Goal: Transaction & Acquisition: Purchase product/service

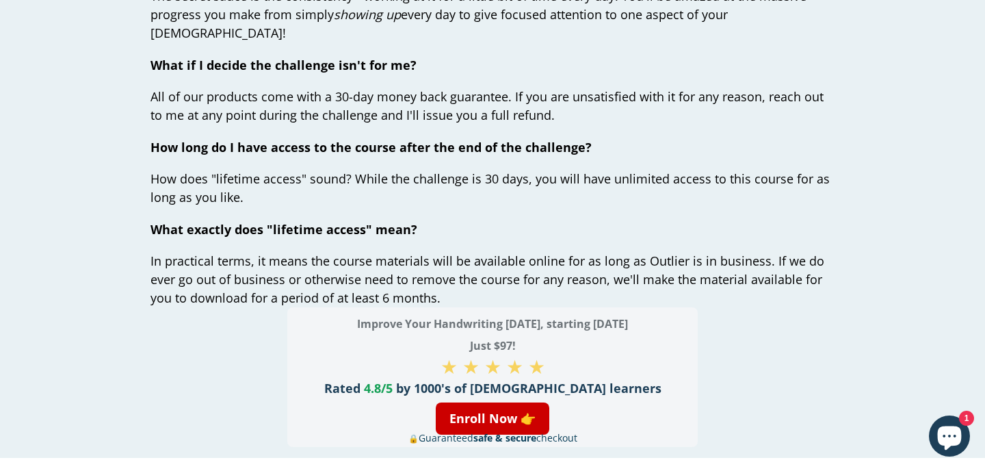
scroll to position [5211, 0]
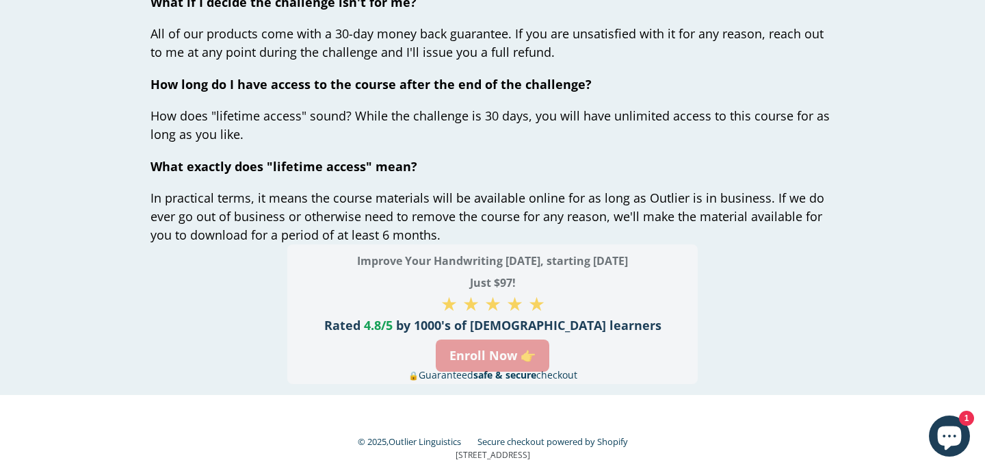
click at [466, 339] on link "Enroll Now 👉" at bounding box center [493, 355] width 114 height 32
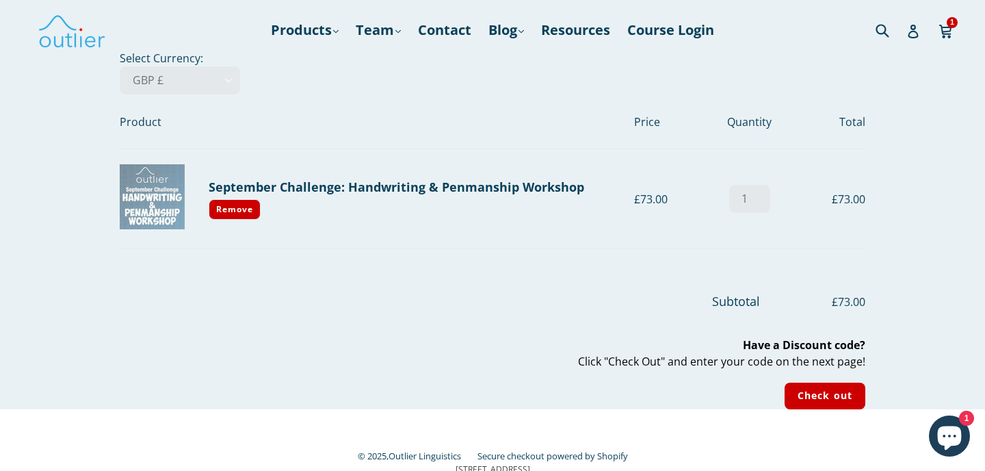
click at [175, 214] on img at bounding box center [152, 196] width 65 height 65
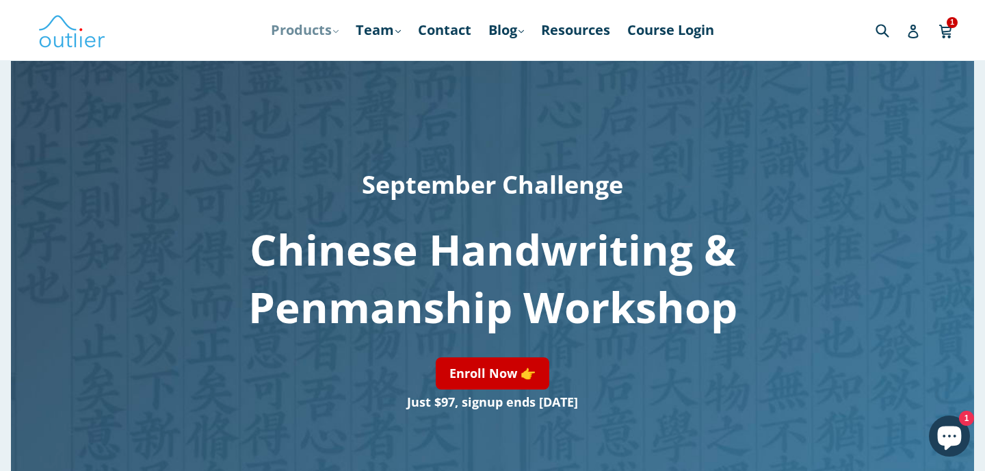
click at [333, 31] on icon ".cls-1{fill:#231f20}" at bounding box center [335, 31] width 5 height 5
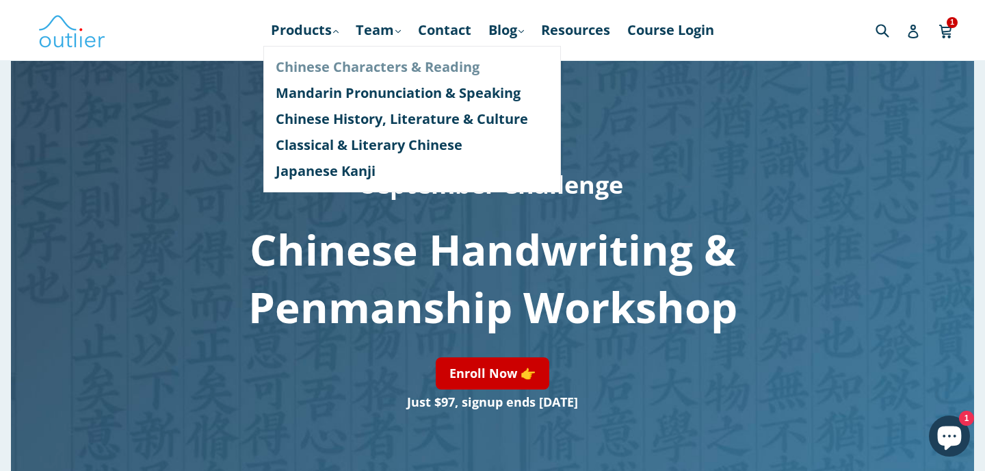
click at [333, 60] on link "Chinese Characters & Reading" at bounding box center [412, 67] width 273 height 26
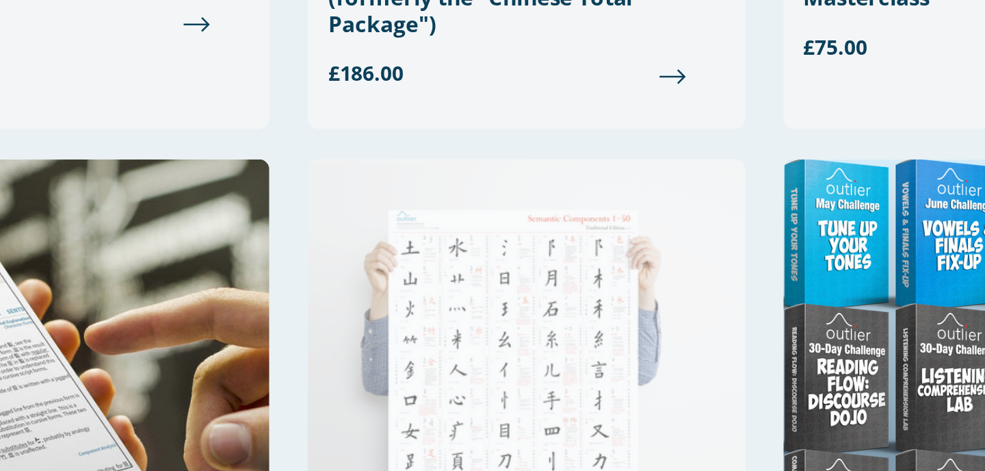
scroll to position [394, 0]
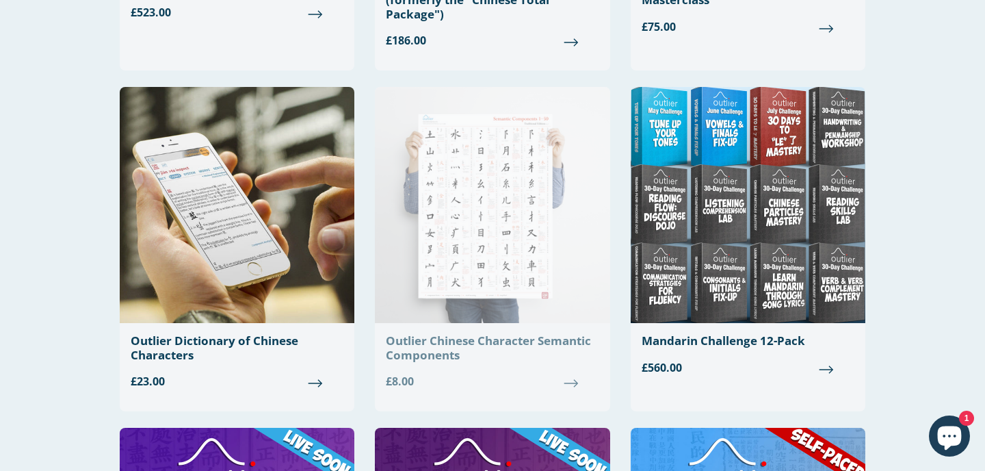
click at [453, 188] on img at bounding box center [492, 205] width 235 height 236
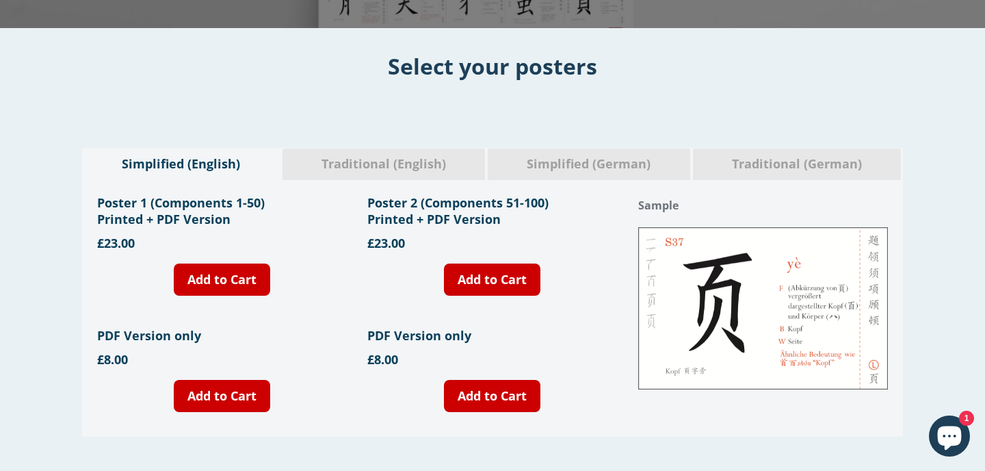
scroll to position [437, 0]
